Goal: Information Seeking & Learning: Check status

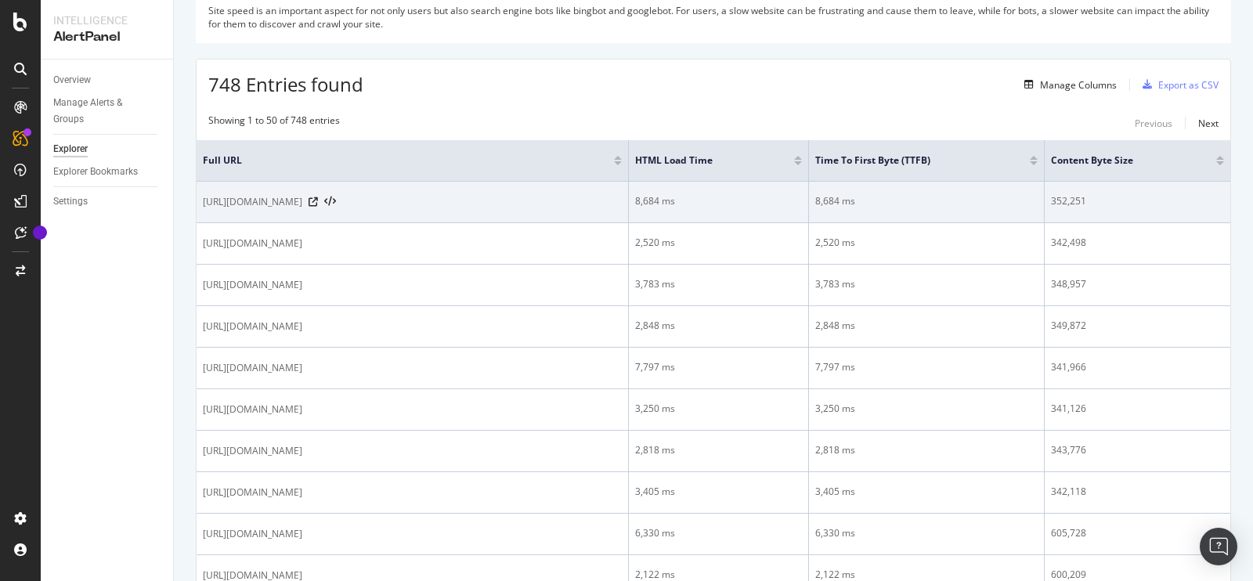
scroll to position [210, 0]
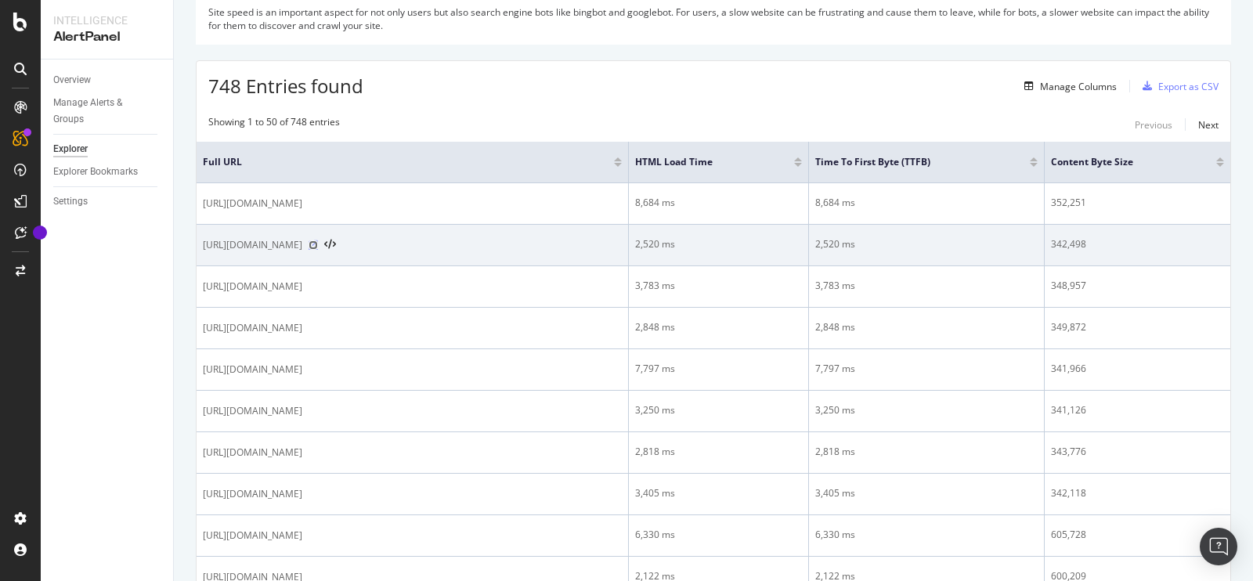
click at [318, 240] on icon at bounding box center [313, 244] width 9 height 9
